Goal: Task Accomplishment & Management: Use online tool/utility

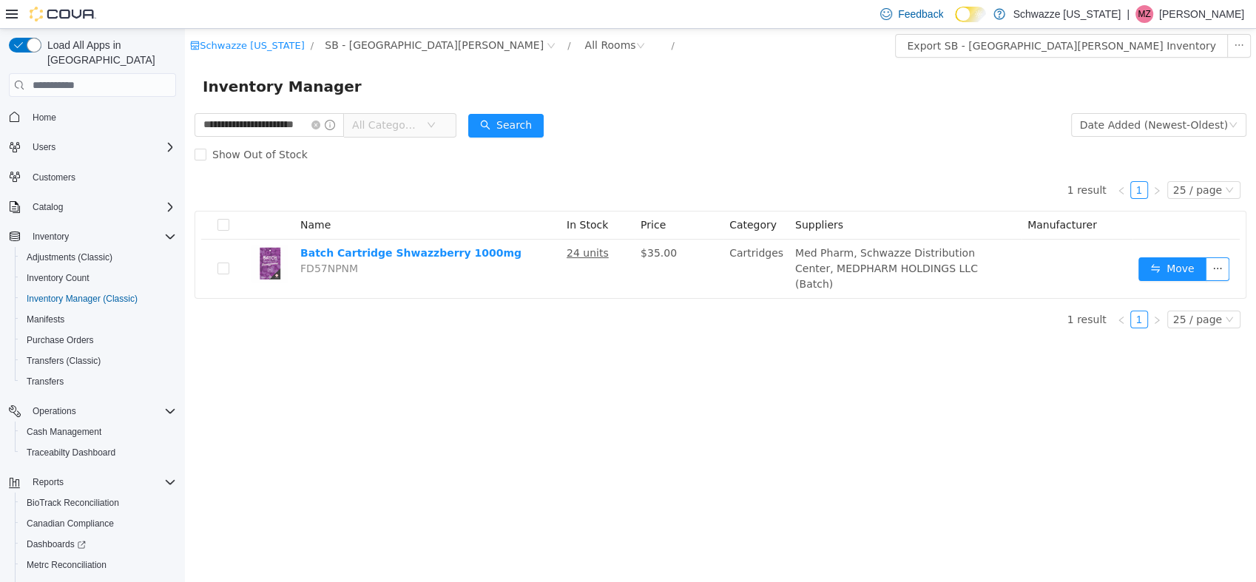
scroll to position [67, 0]
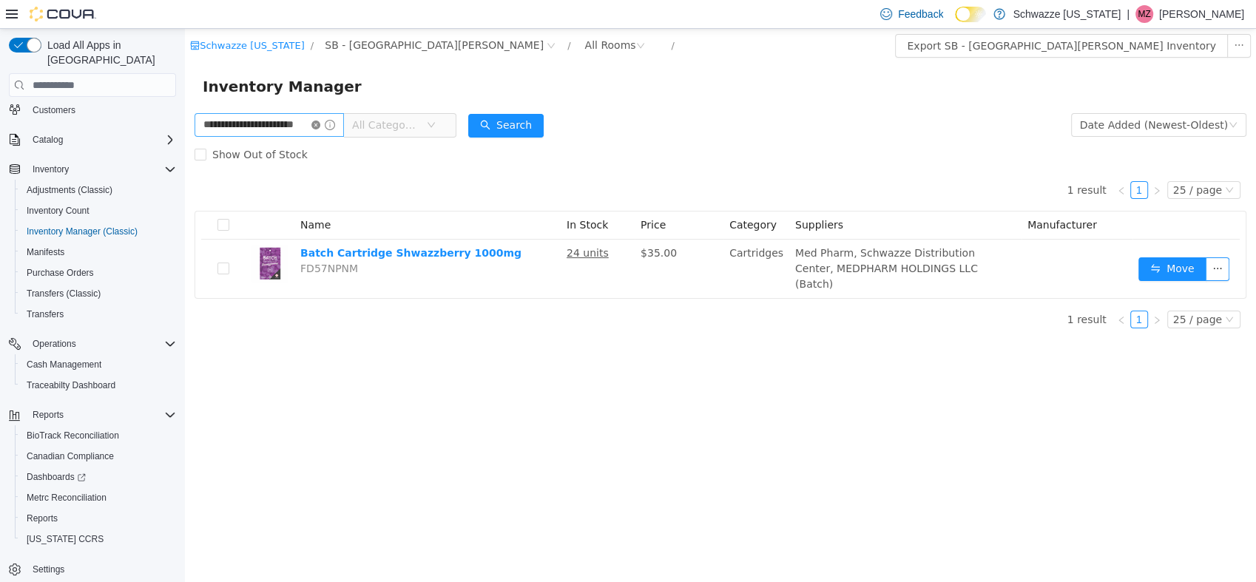
click at [320, 126] on icon "icon: close-circle" at bounding box center [315, 125] width 9 height 9
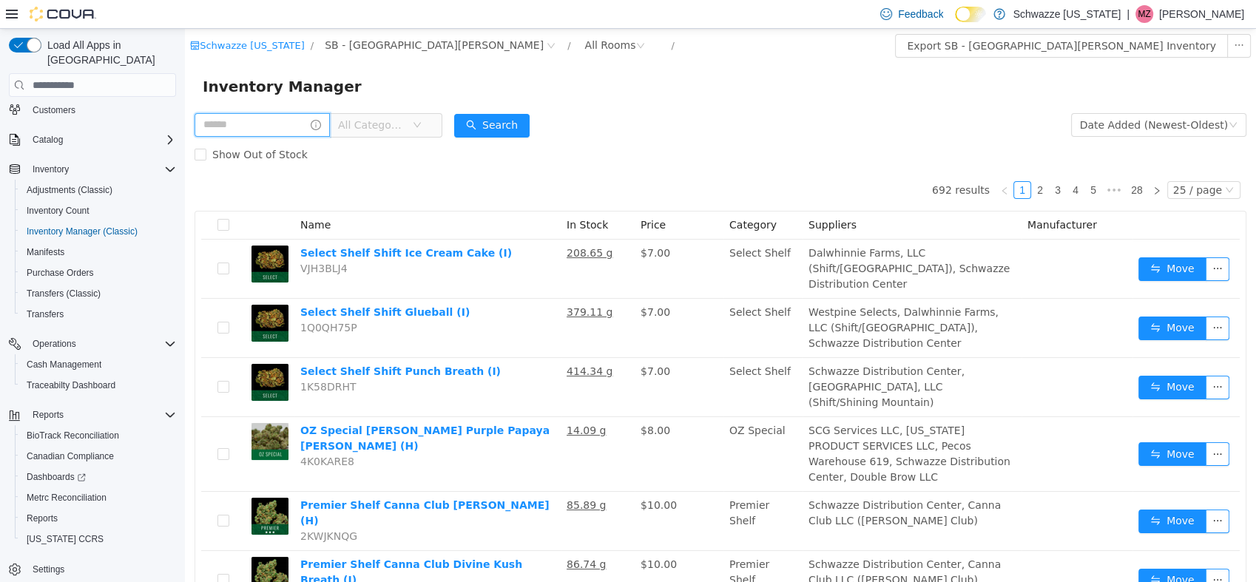
click at [288, 126] on input "text" at bounding box center [262, 125] width 135 height 24
type input "**********"
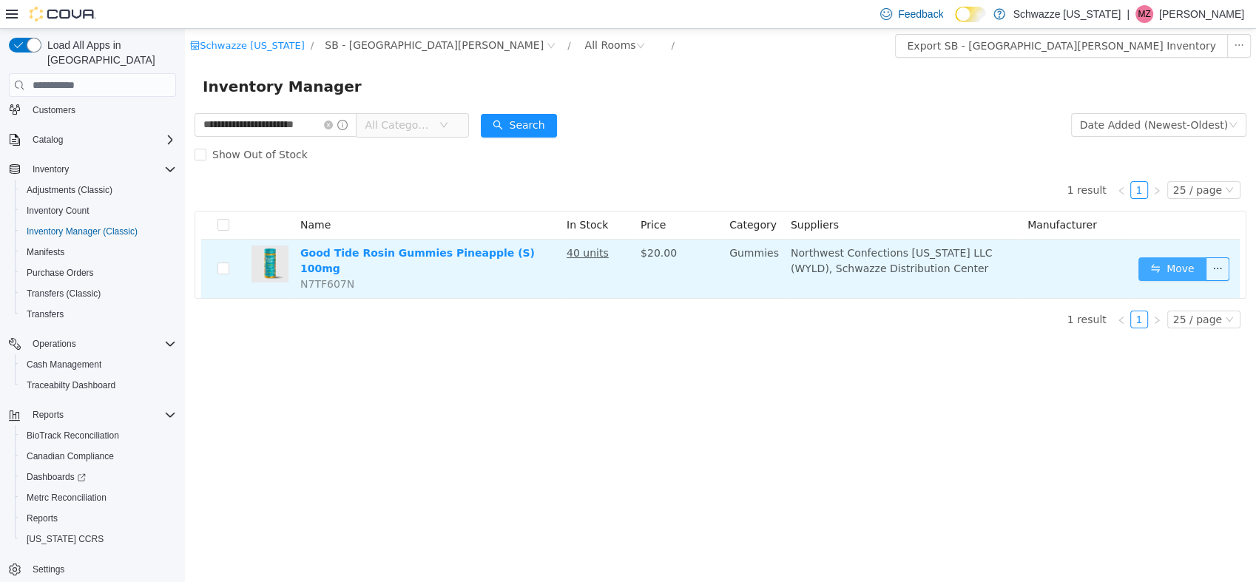
click at [1150, 262] on button "Move" at bounding box center [1172, 269] width 68 height 24
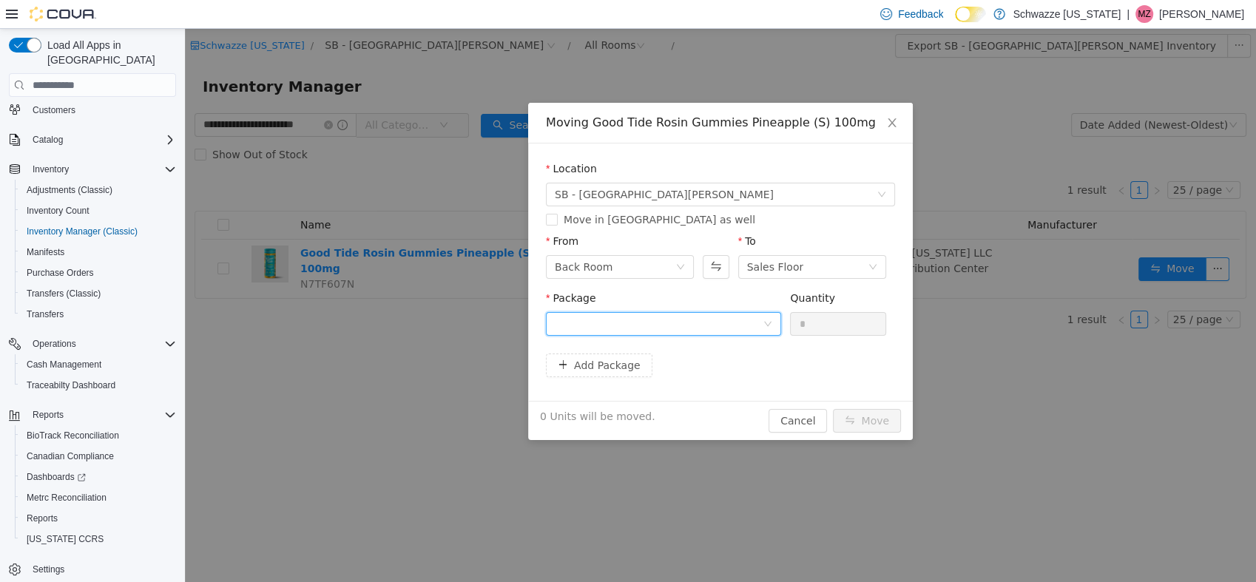
click at [696, 331] on div at bounding box center [659, 324] width 208 height 22
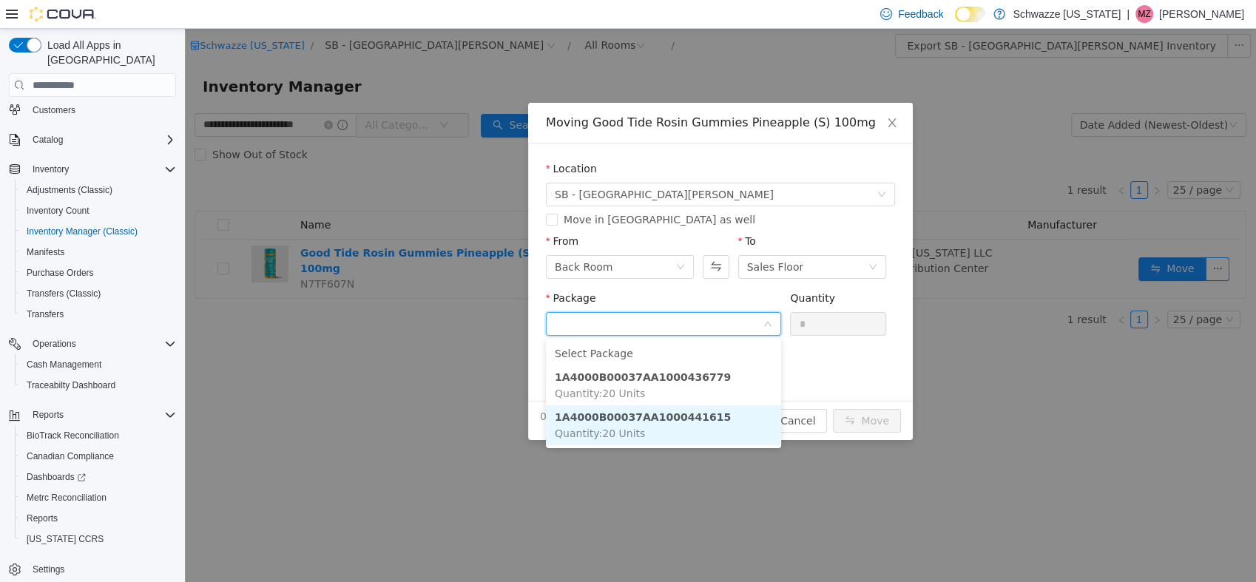
click at [658, 411] on strong "1A4000B00037AA1000441615" at bounding box center [643, 417] width 176 height 12
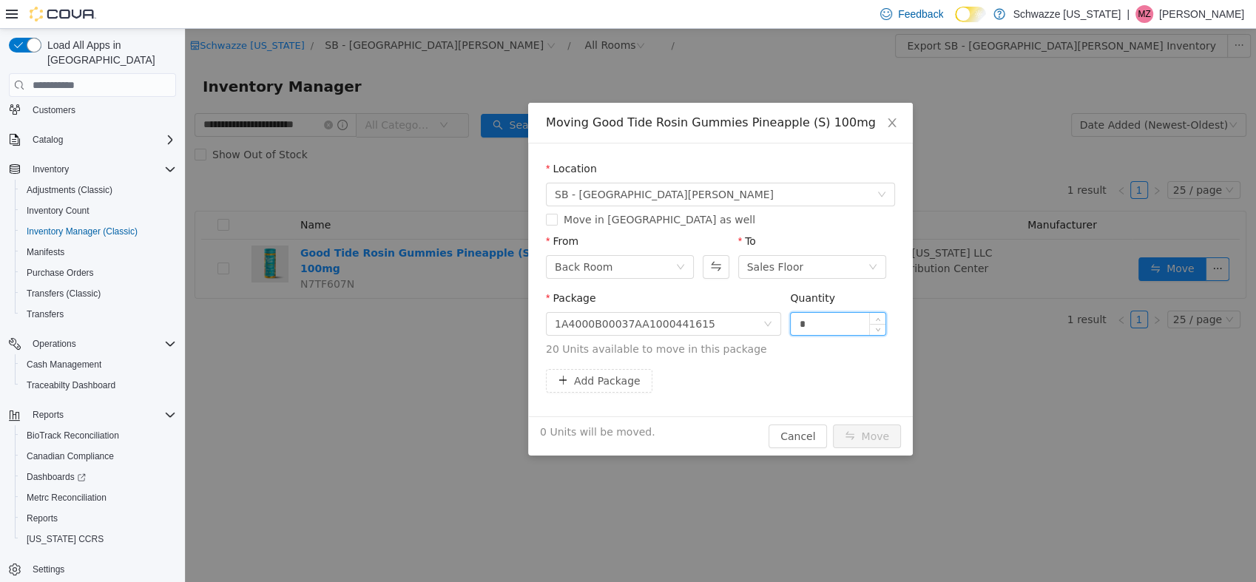
click at [833, 318] on input "*" at bounding box center [838, 324] width 95 height 22
type input "**"
drag, startPoint x: 894, startPoint y: 448, endPoint x: 881, endPoint y: 446, distance: 12.7
click at [881, 446] on div "20 Units will be moved. Cancel Move" at bounding box center [720, 435] width 385 height 39
click at [881, 446] on button "Move" at bounding box center [867, 437] width 68 height 24
